Goal: Task Accomplishment & Management: Manage account settings

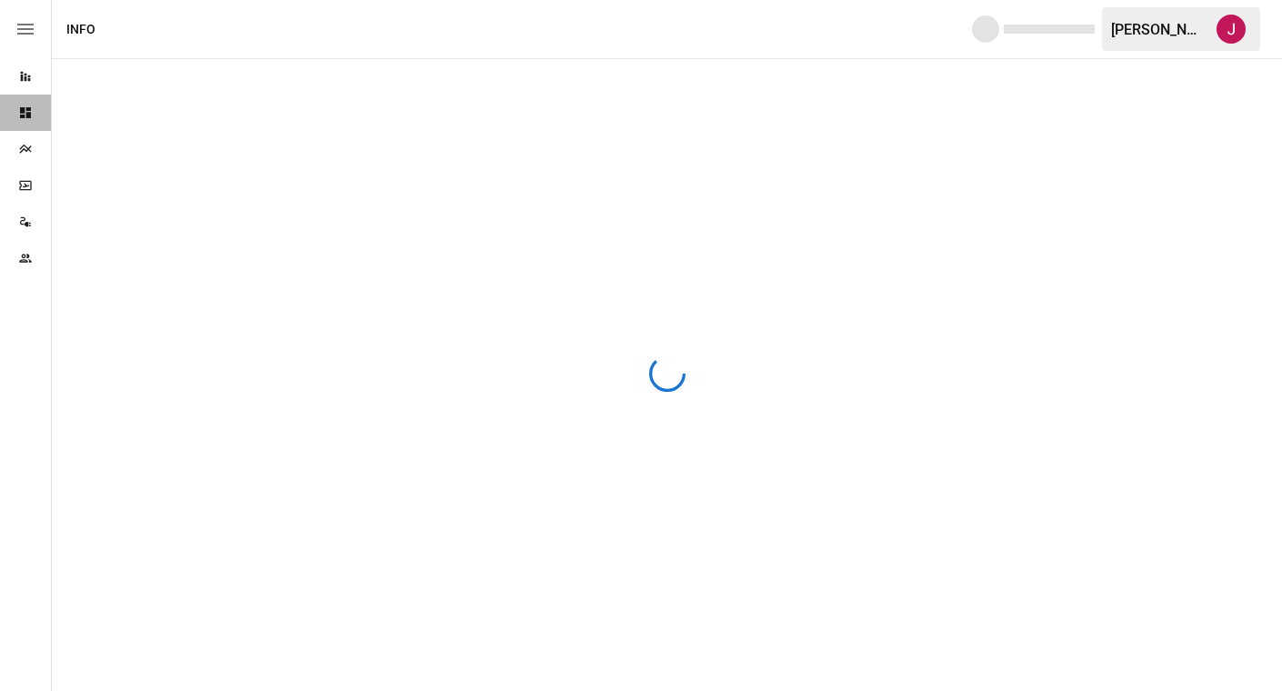
click at [19, 129] on div "Dashboards" at bounding box center [25, 113] width 51 height 36
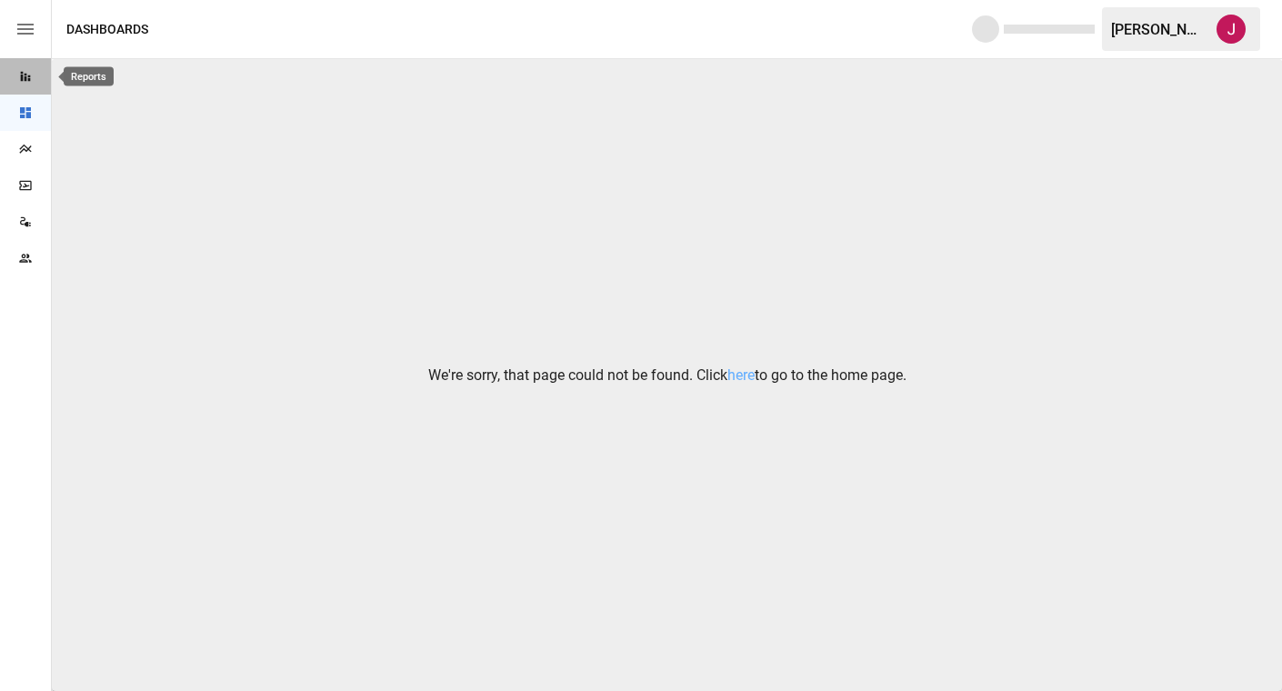
click at [23, 78] on icon "Reports" at bounding box center [25, 76] width 15 height 15
click at [29, 24] on icon "button" at bounding box center [25, 29] width 16 height 11
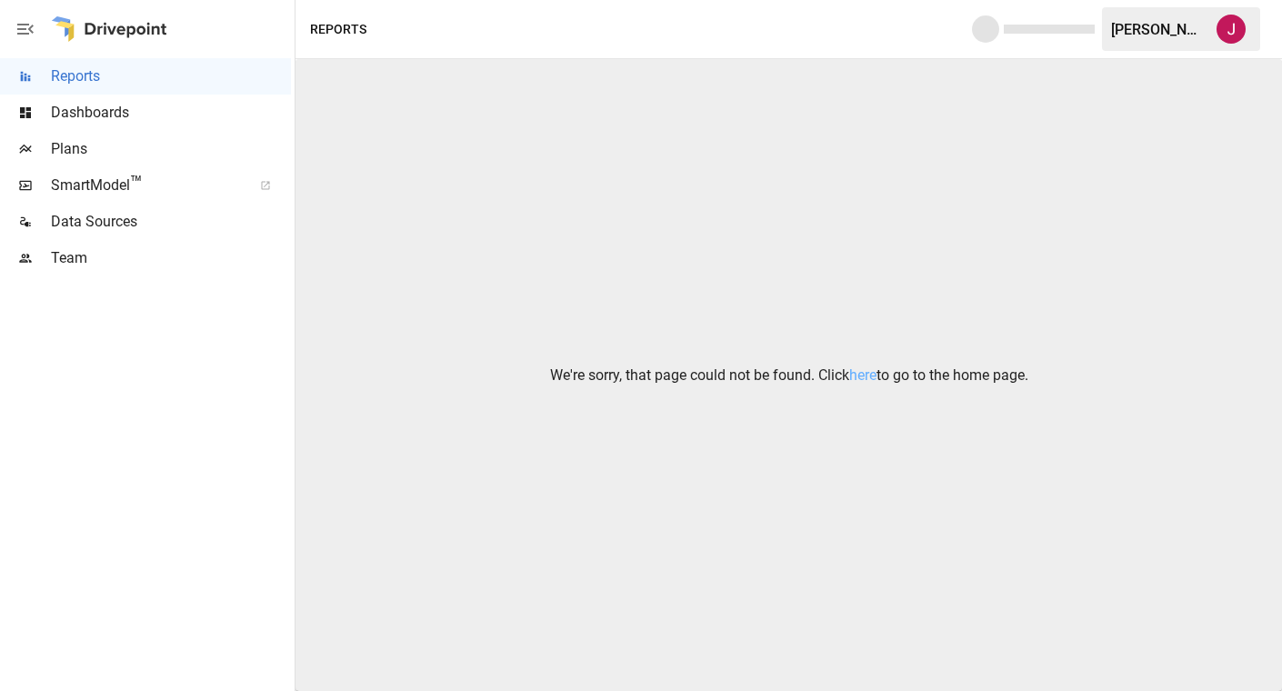
click at [109, 105] on span "Dashboards" at bounding box center [171, 113] width 240 height 22
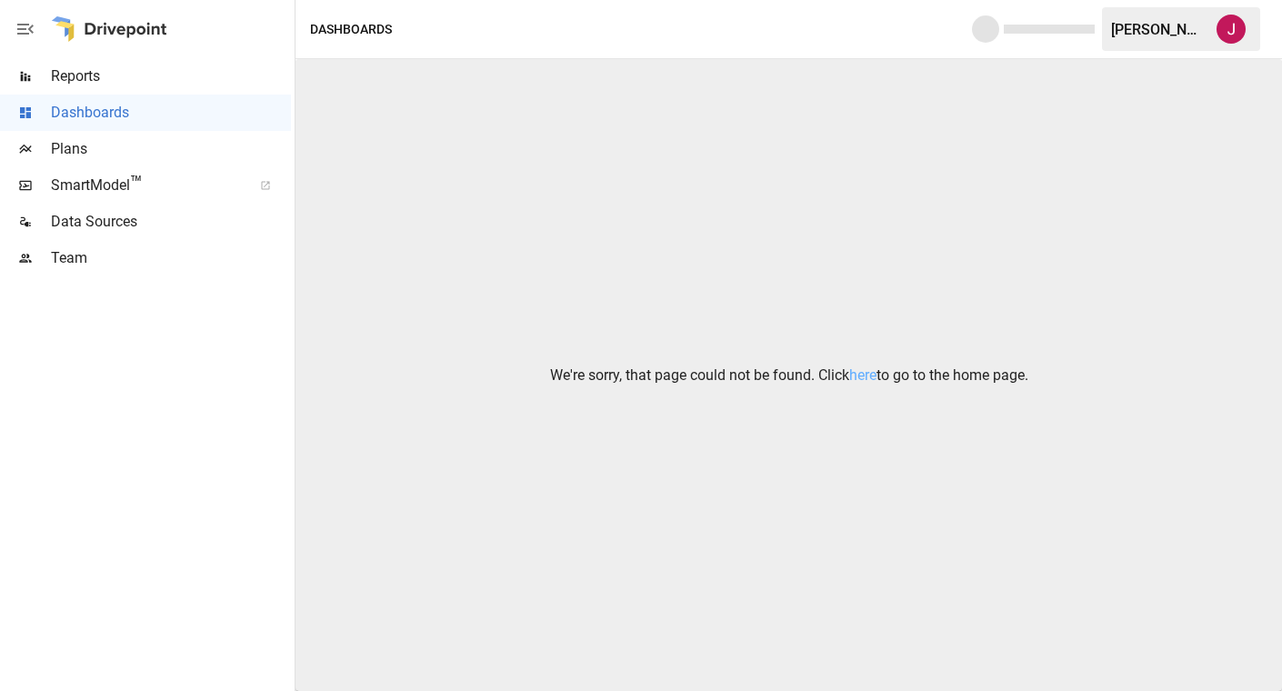
click at [1141, 36] on div "[PERSON_NAME]" at bounding box center [1158, 29] width 95 height 17
click at [870, 374] on link "here" at bounding box center [863, 375] width 27 height 17
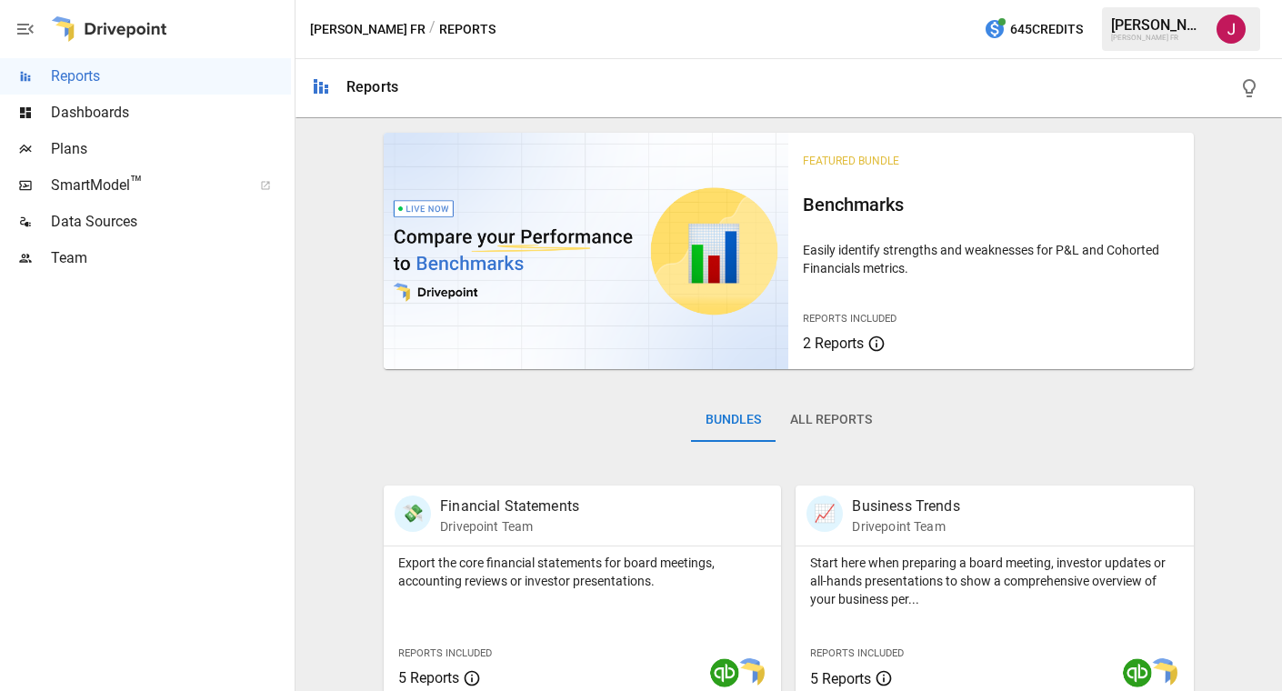
click at [1170, 23] on div "[PERSON_NAME]" at bounding box center [1158, 24] width 95 height 17
click at [1227, 21] on img "Jennifer Osman" at bounding box center [1231, 29] width 29 height 29
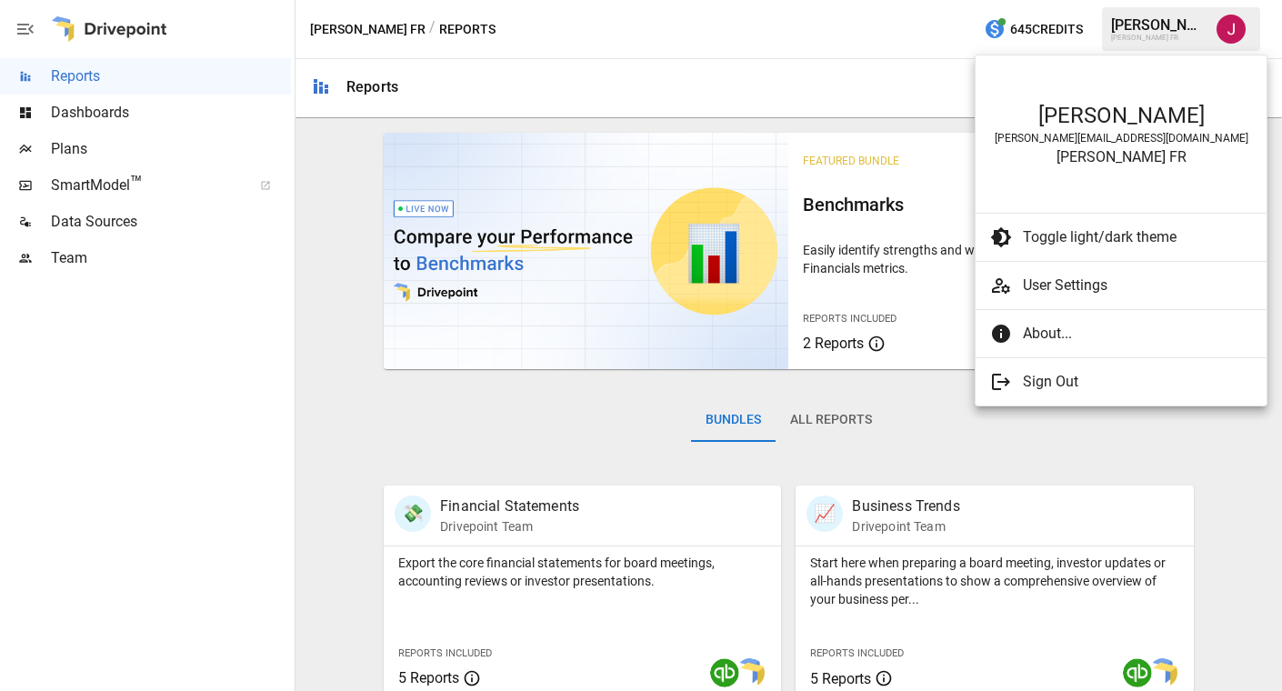
click at [1061, 277] on span "User Settings" at bounding box center [1137, 286] width 229 height 22
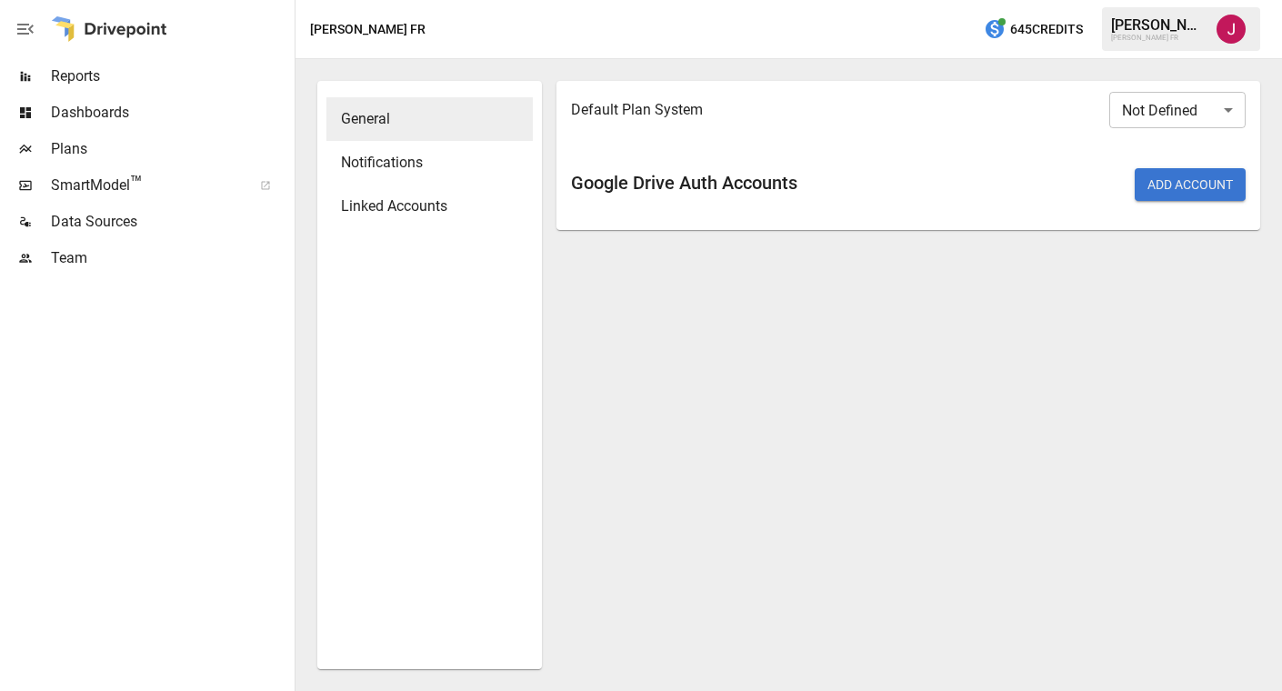
click at [1216, 189] on button "Add Account" at bounding box center [1190, 184] width 111 height 33
